Goal: Information Seeking & Learning: Learn about a topic

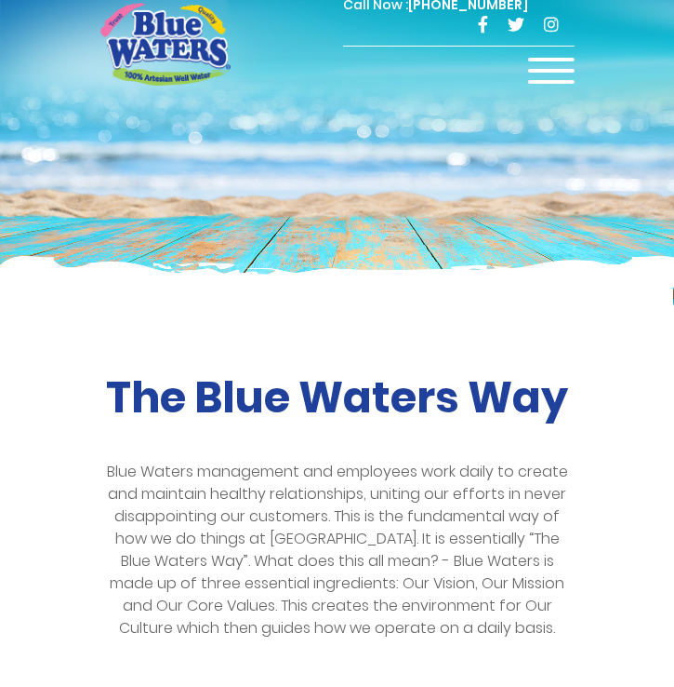
click at [550, 68] on div at bounding box center [551, 76] width 47 height 37
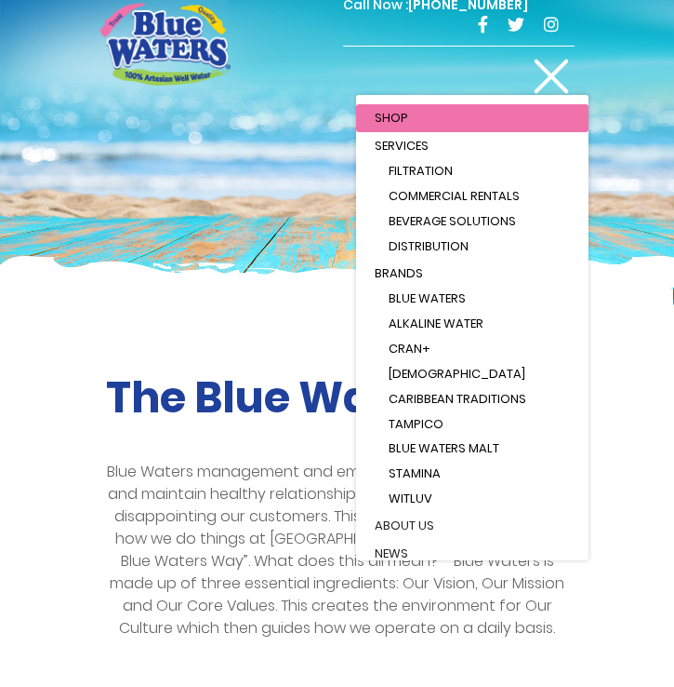
click at [437, 251] on span "Distribution" at bounding box center [429, 246] width 80 height 18
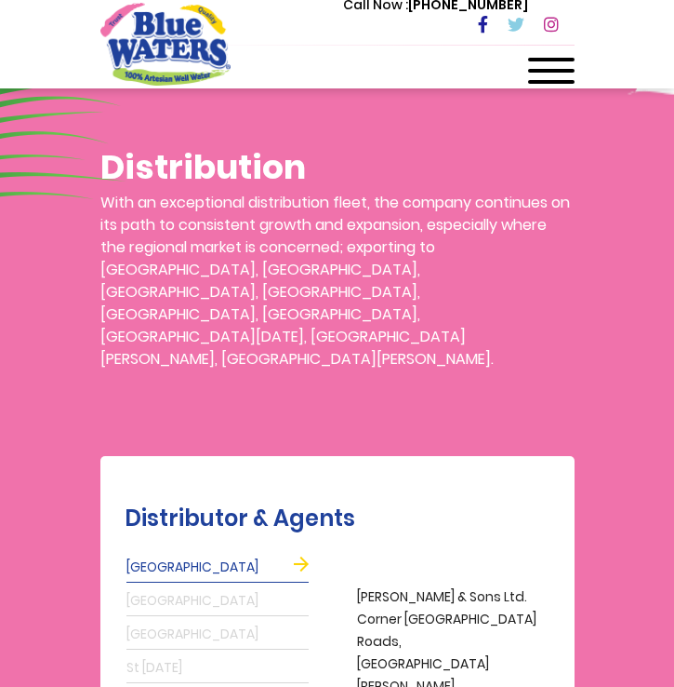
scroll to position [840, 0]
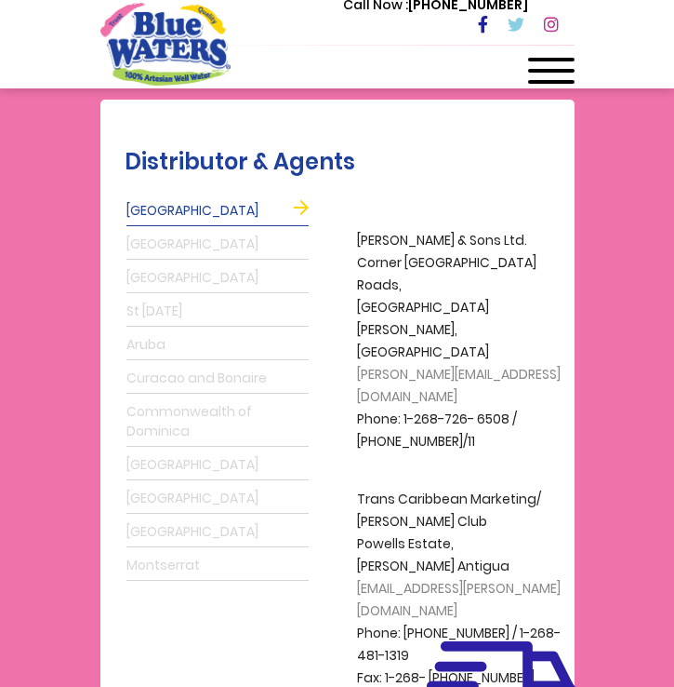
click at [164, 297] on link "St [DATE]" at bounding box center [218, 312] width 182 height 30
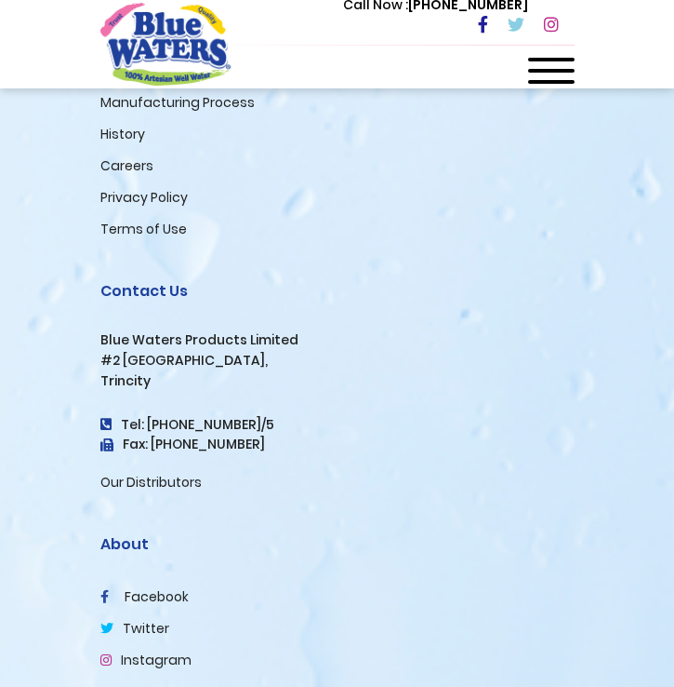
scroll to position [2656, 0]
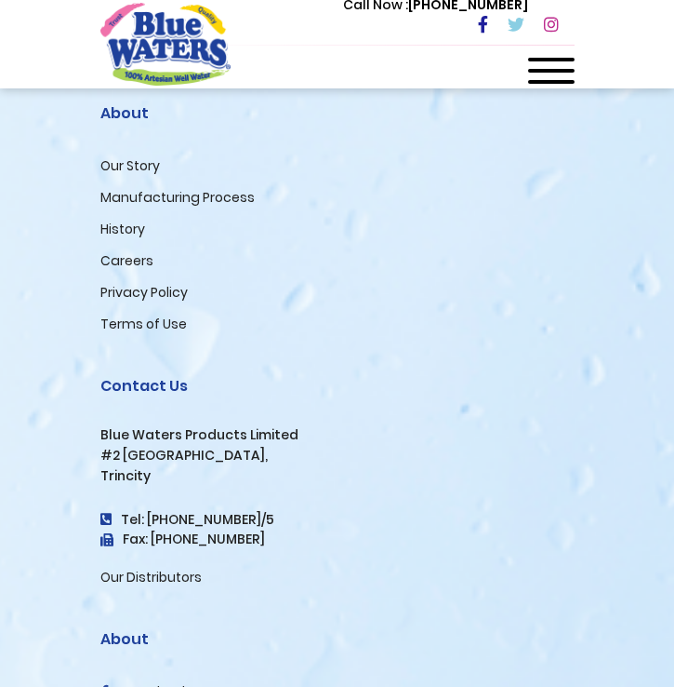
click at [554, 69] on span at bounding box center [551, 71] width 47 height 4
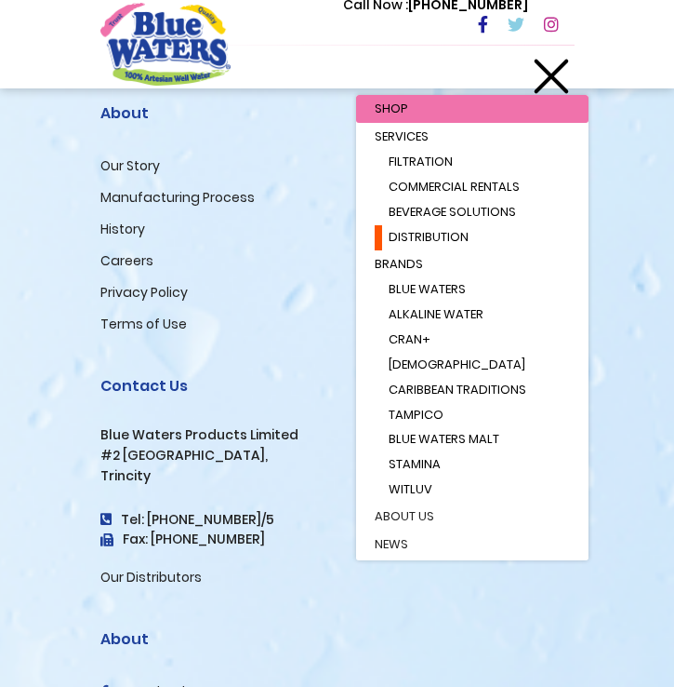
scroll to position [0, 0]
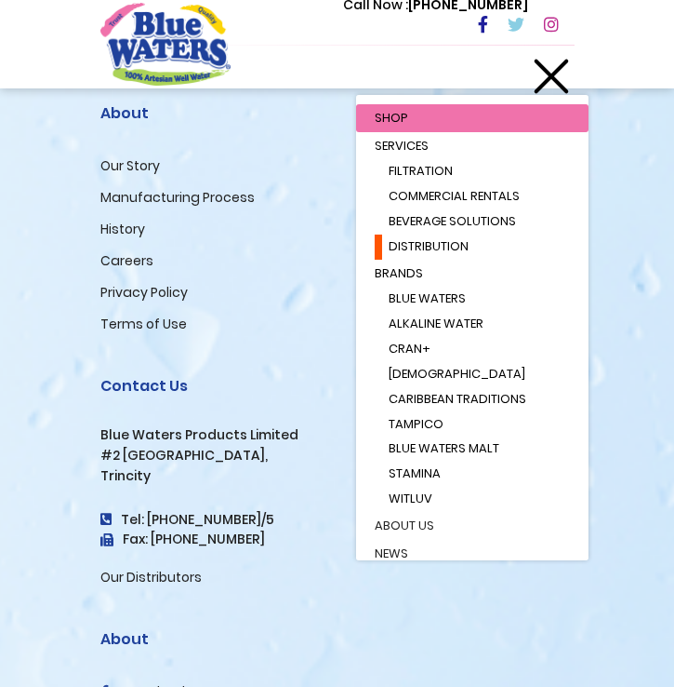
click at [439, 166] on span "Filtration" at bounding box center [421, 171] width 64 height 18
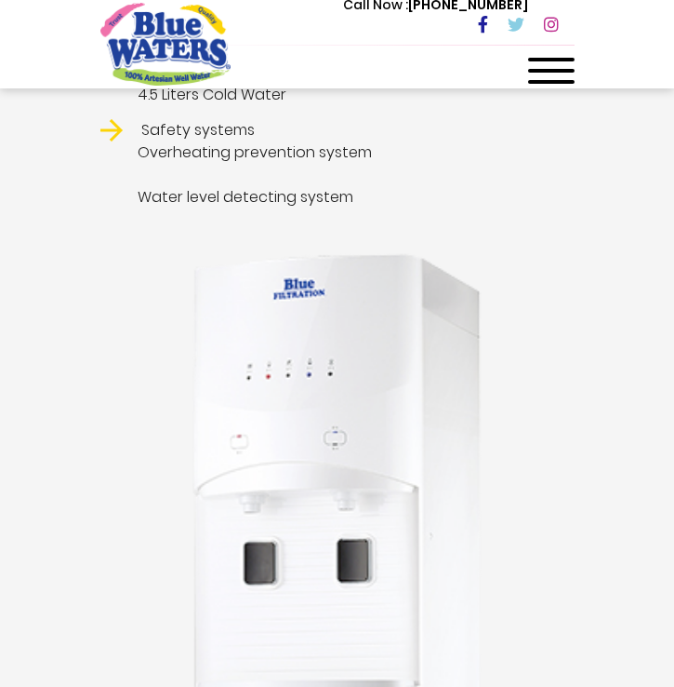
scroll to position [966, 0]
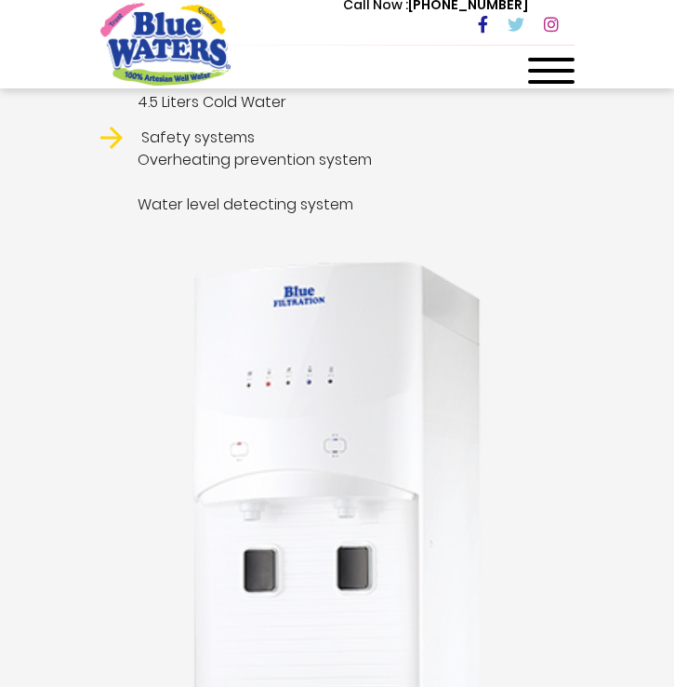
click at [332, 355] on img at bounding box center [338, 699] width 326 height 909
click at [350, 473] on img at bounding box center [338, 699] width 326 height 909
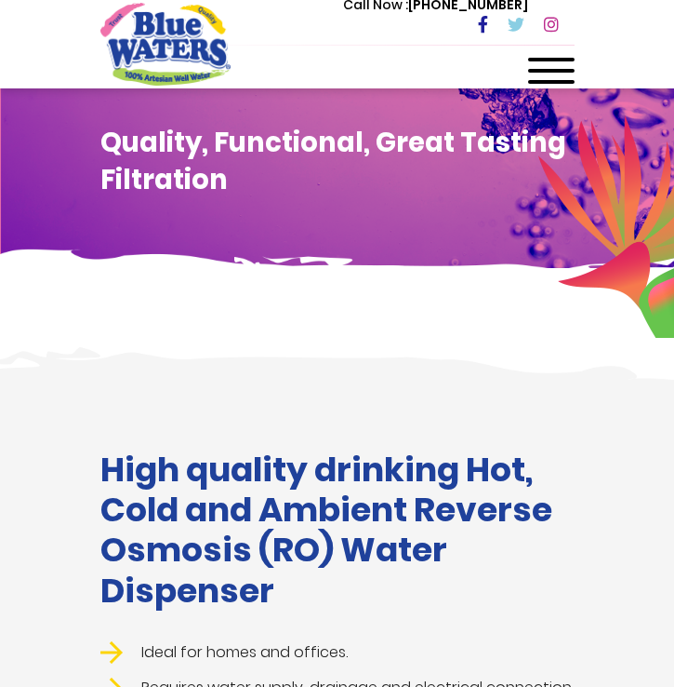
scroll to position [35, 0]
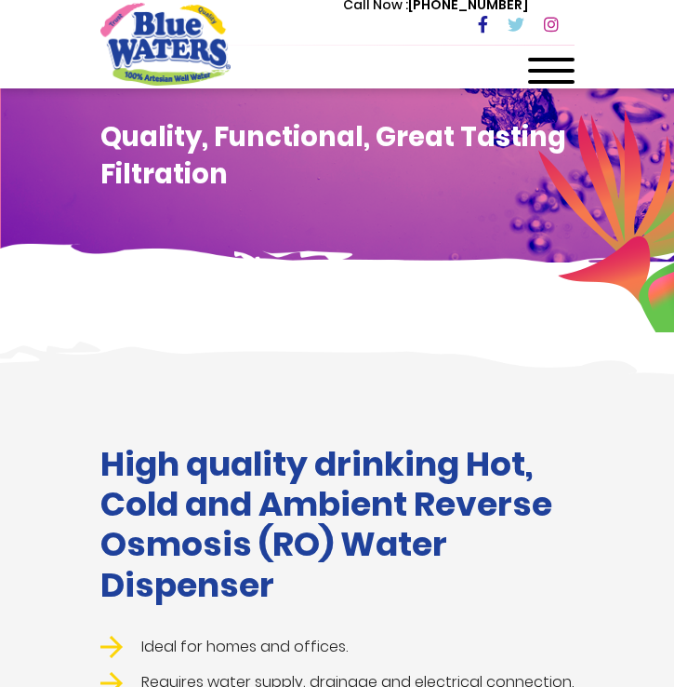
click at [179, 364] on img at bounding box center [337, 327] width 674 height 93
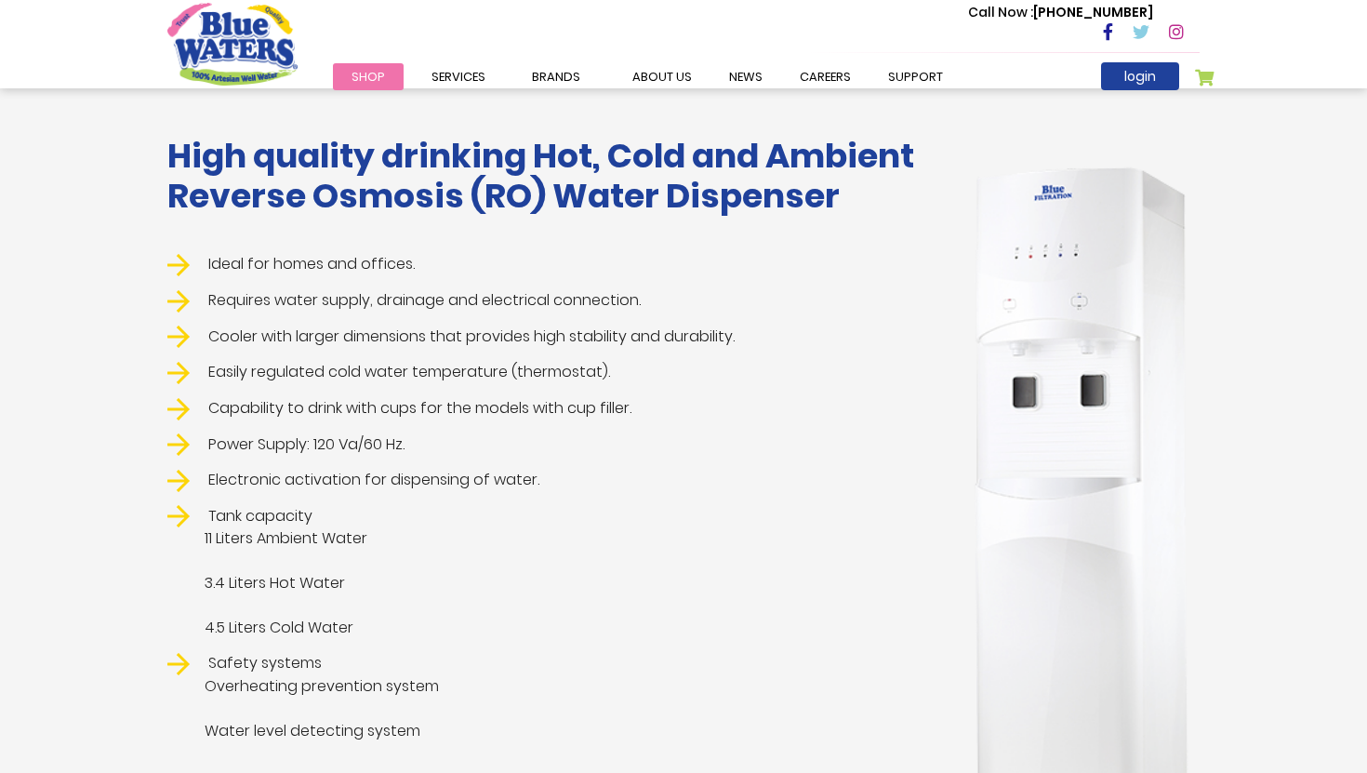
scroll to position [349, 0]
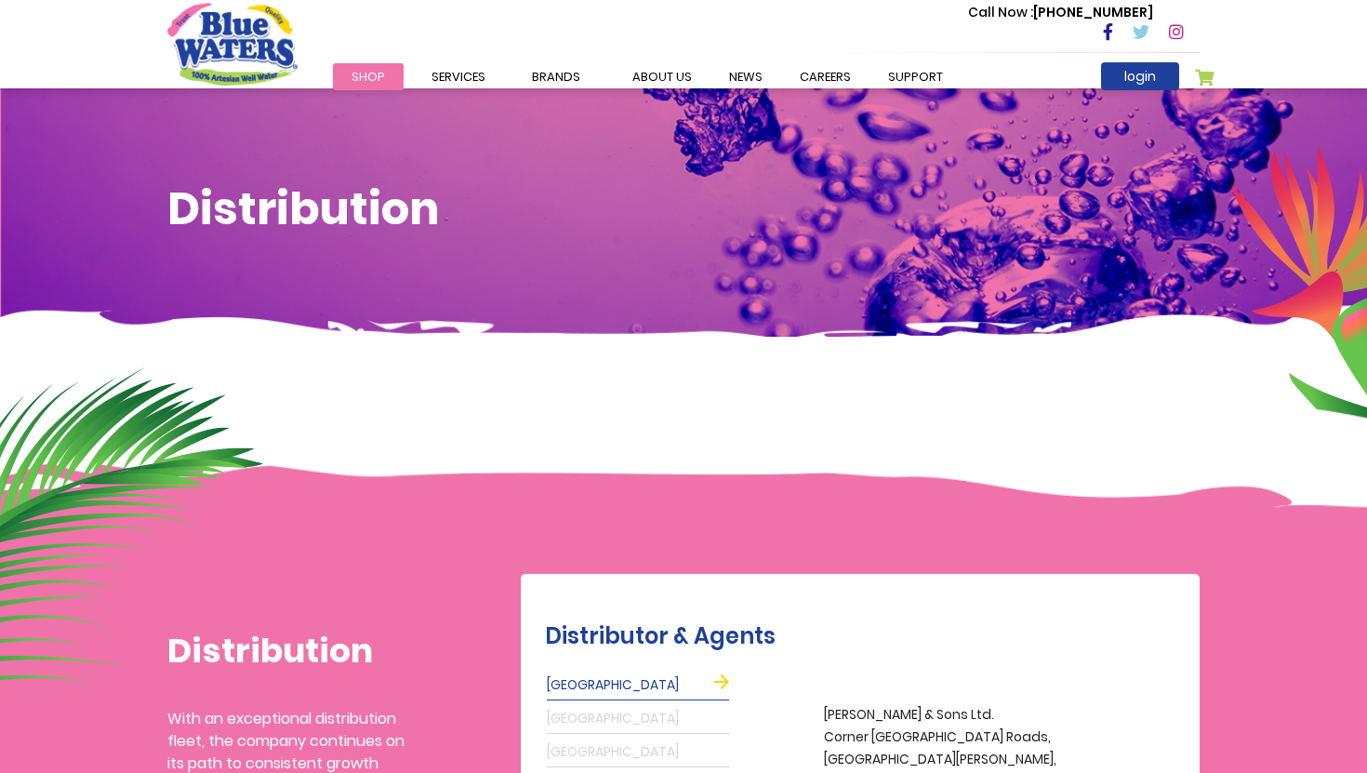
scroll to position [1270, 0]
